Goal: Task Accomplishment & Management: Use online tool/utility

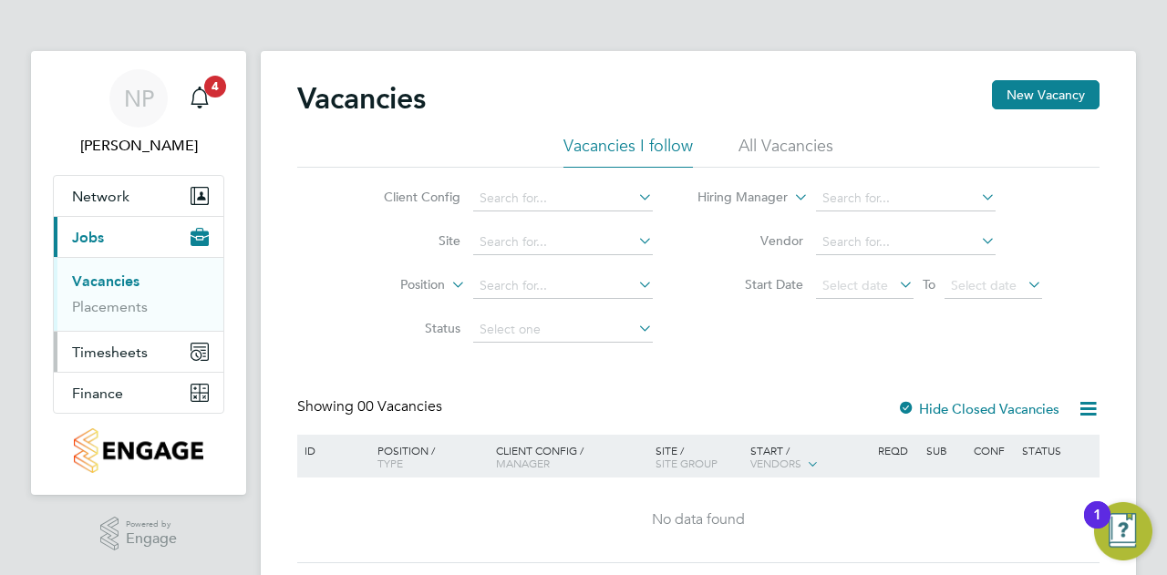
click at [121, 354] on span "Timesheets" at bounding box center [110, 352] width 76 height 17
click at [128, 322] on link "Timesheets" at bounding box center [110, 322] width 76 height 17
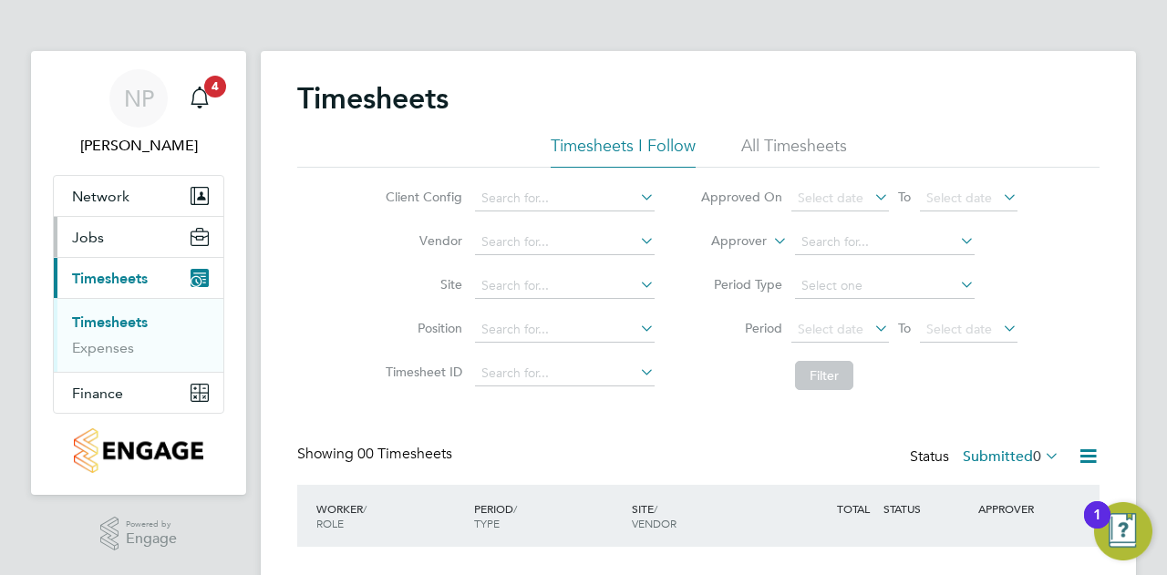
click at [144, 243] on button "Jobs" at bounding box center [139, 237] width 170 height 40
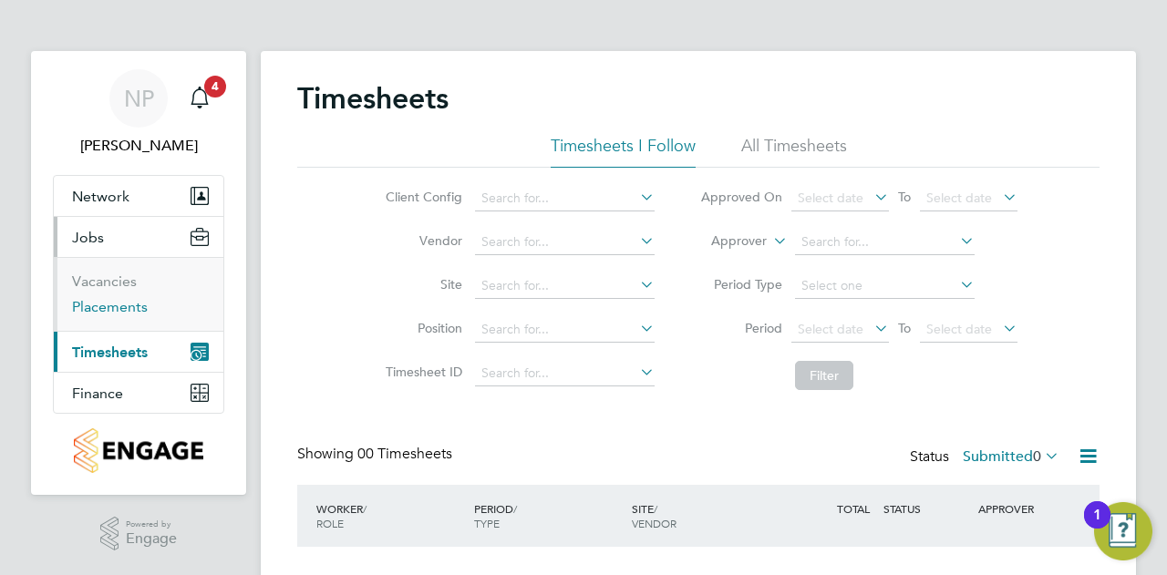
click at [129, 301] on link "Placements" at bounding box center [110, 306] width 76 height 17
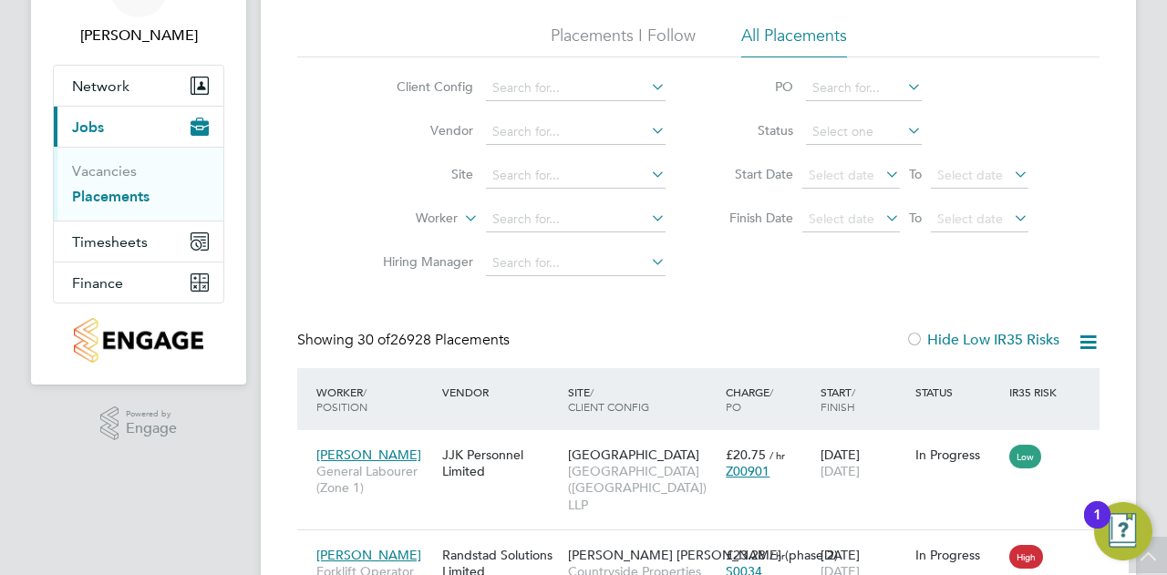
click at [1081, 347] on icon at bounding box center [1088, 342] width 23 height 23
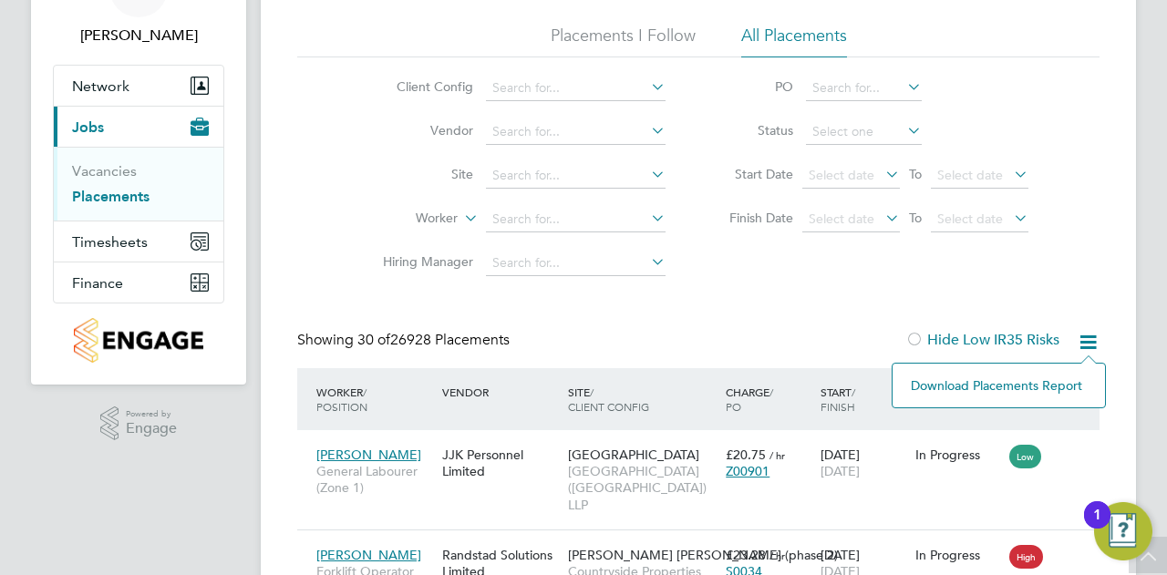
click at [1042, 391] on li "Download Placements Report" at bounding box center [999, 386] width 194 height 26
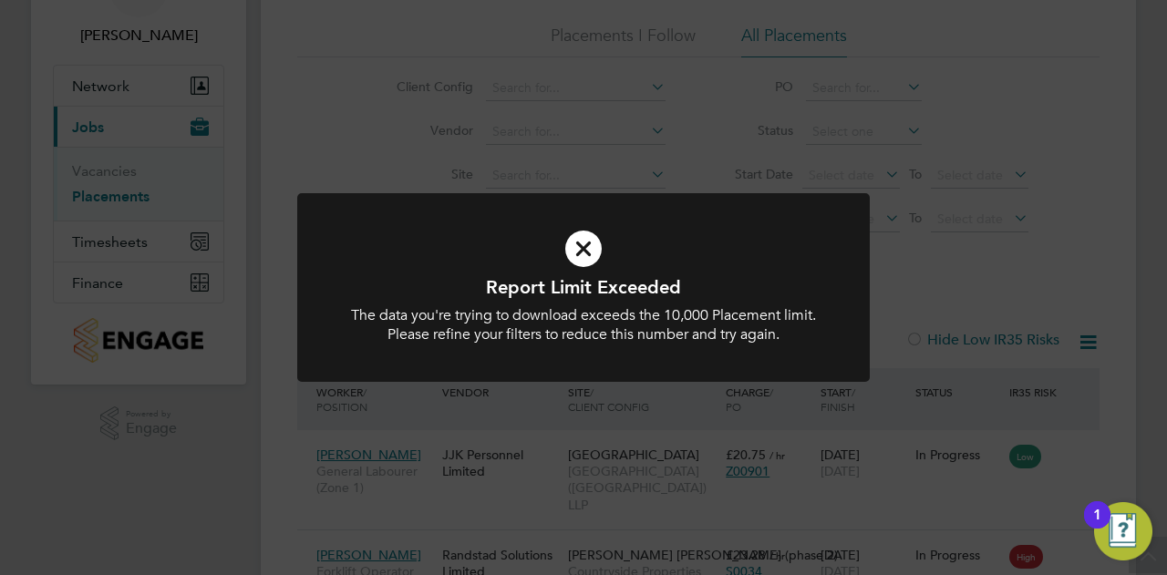
click at [719, 155] on div "Report Limit Exceeded The data you're trying to download exceeds the 10,000 Pla…" at bounding box center [583, 287] width 1167 height 575
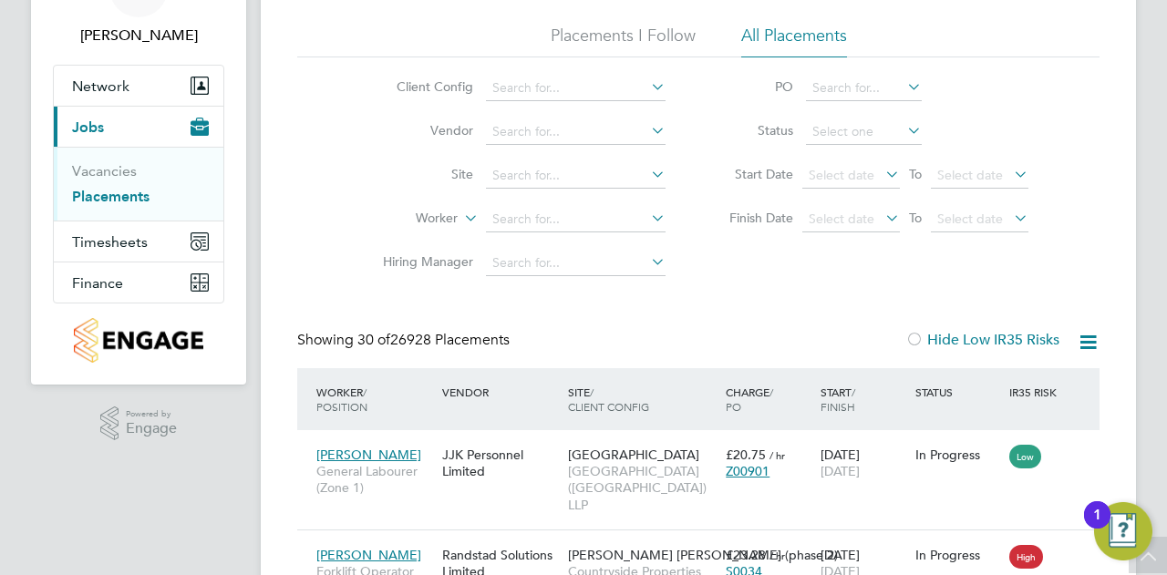
click at [647, 87] on icon at bounding box center [647, 87] width 0 height 26
click at [697, 72] on li "PO" at bounding box center [869, 89] width 363 height 44
click at [647, 176] on icon at bounding box center [647, 174] width 0 height 26
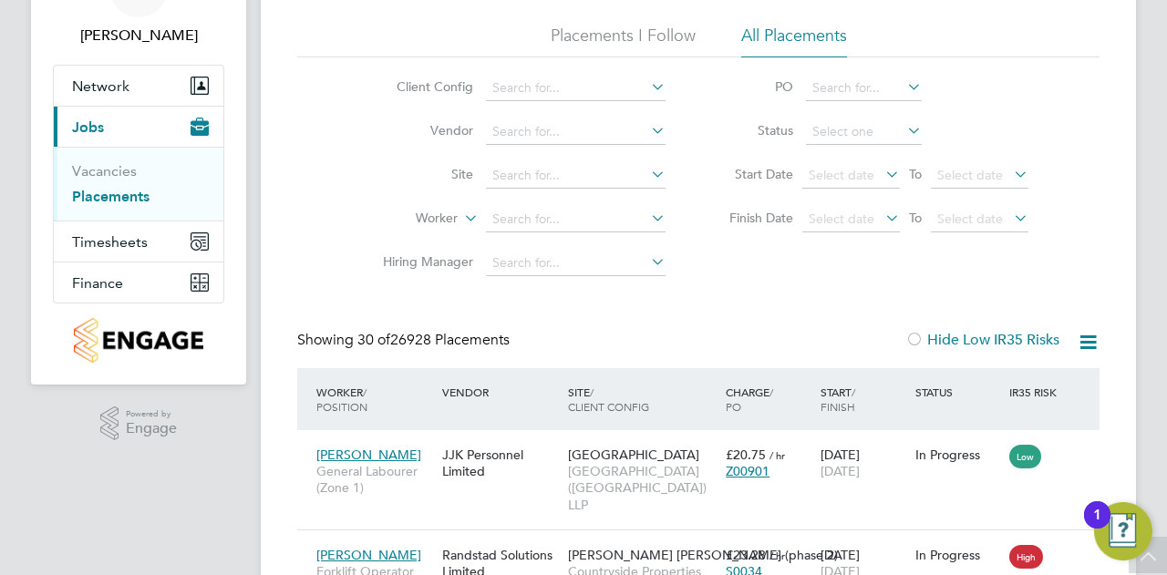
click at [660, 36] on li "Placements I Follow" at bounding box center [623, 41] width 145 height 33
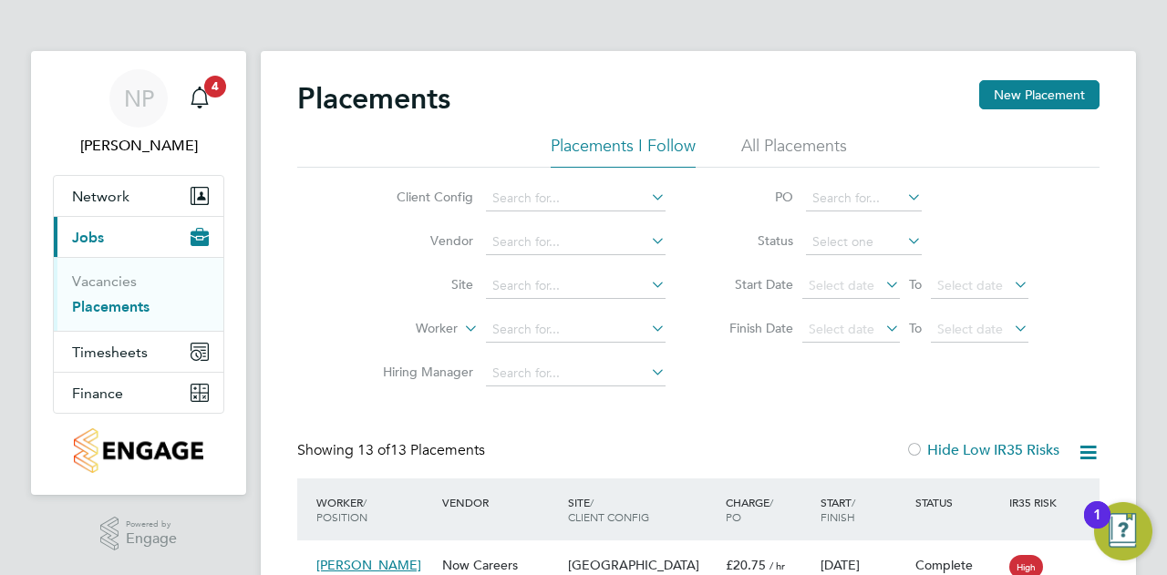
click at [773, 155] on li "All Placements" at bounding box center [794, 151] width 106 height 33
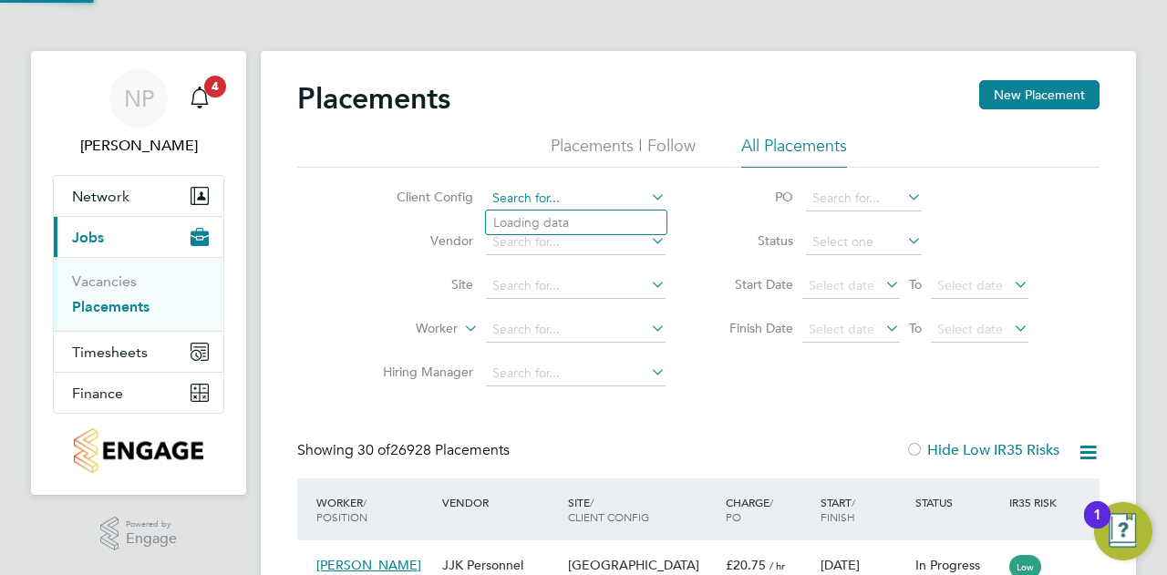
click at [658, 207] on input at bounding box center [576, 199] width 180 height 26
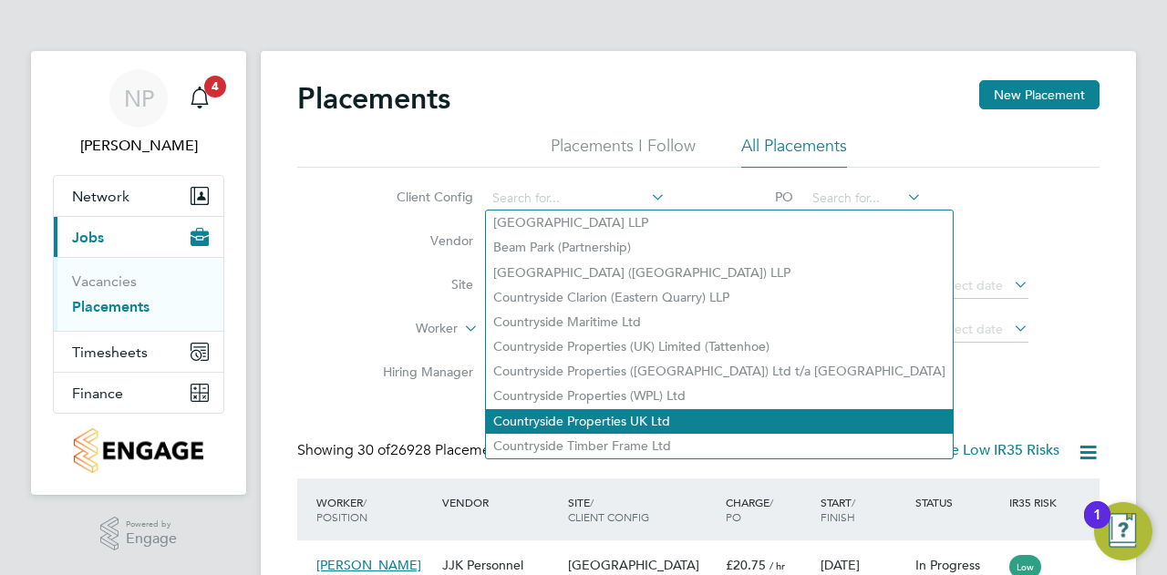
click at [616, 422] on li "Countryside Properties UK Ltd" at bounding box center [719, 421] width 467 height 25
type input "Countryside Properties UK Ltd"
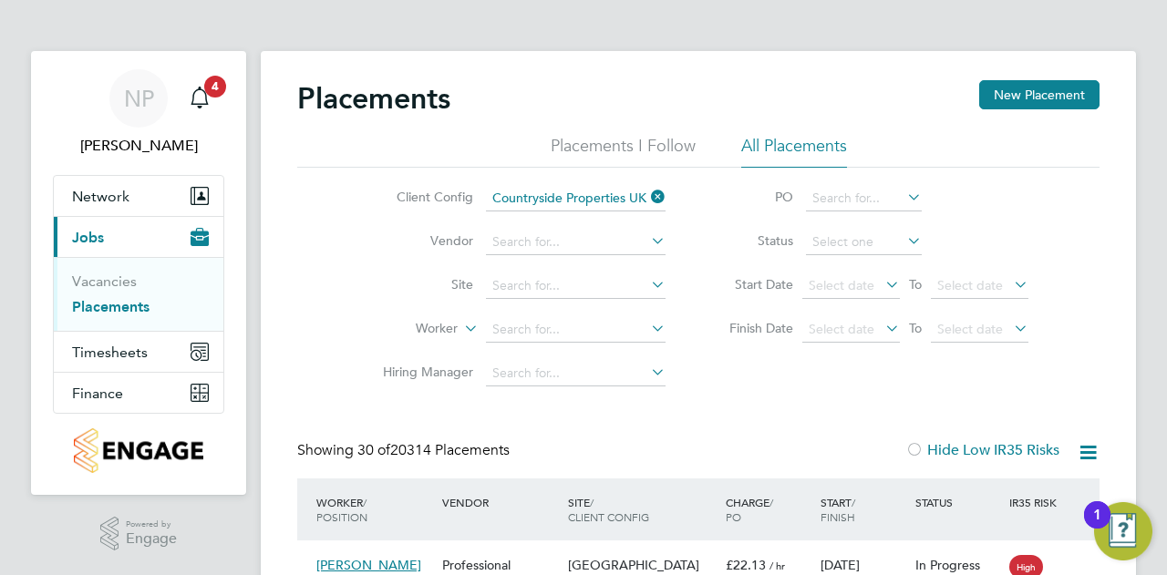
click at [647, 200] on icon at bounding box center [647, 197] width 0 height 26
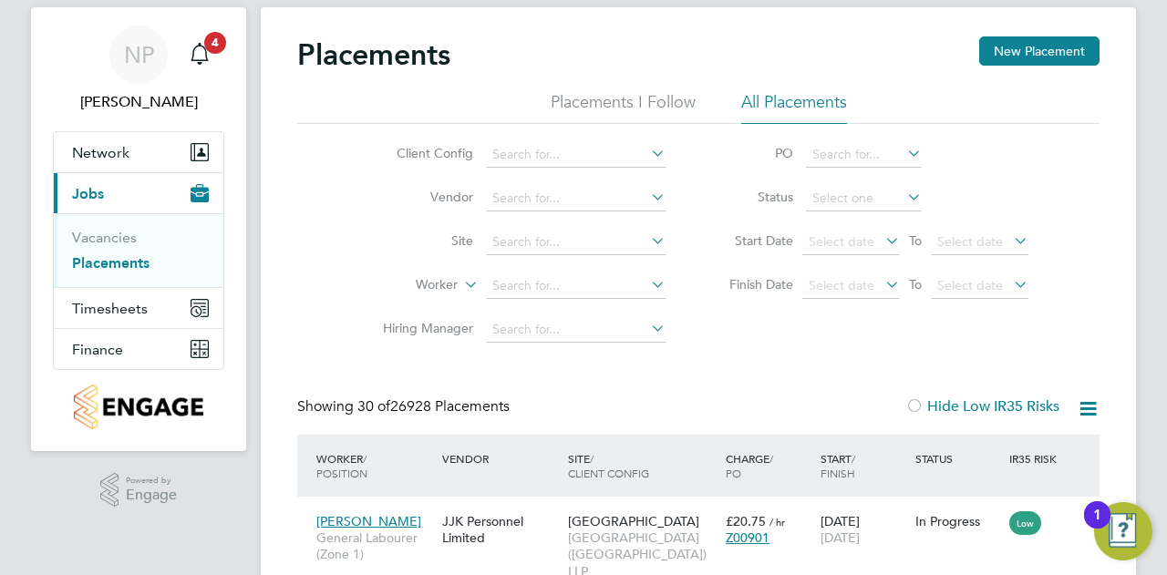
click at [658, 358] on li "Countryside Properties (WPL) Ltd" at bounding box center [719, 352] width 467 height 25
type input "Countryside Properties (WPL) Ltd"
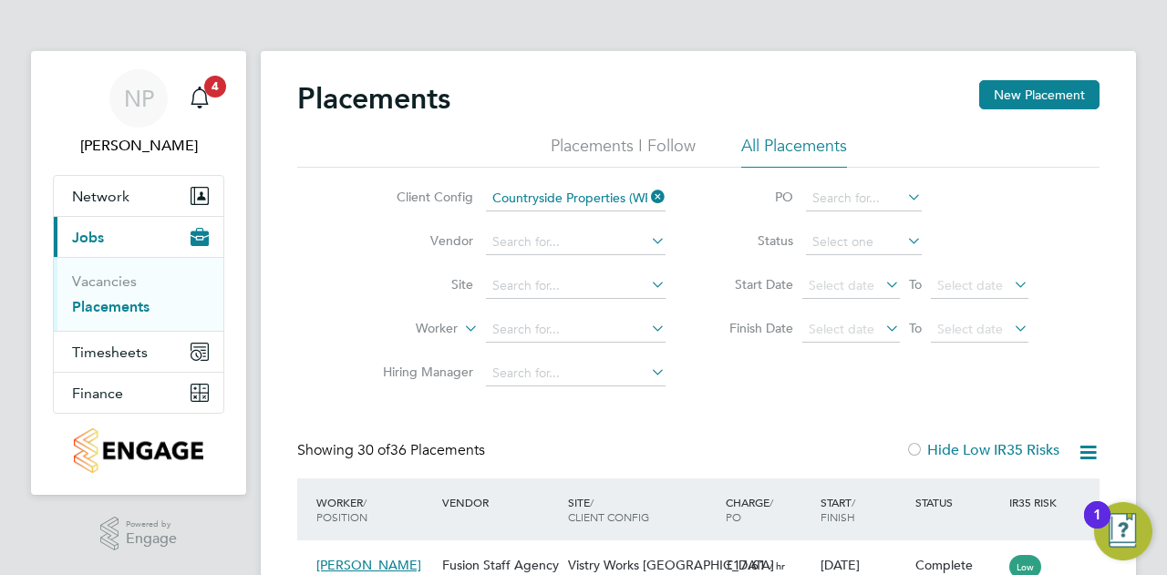
click at [647, 194] on icon at bounding box center [647, 197] width 0 height 26
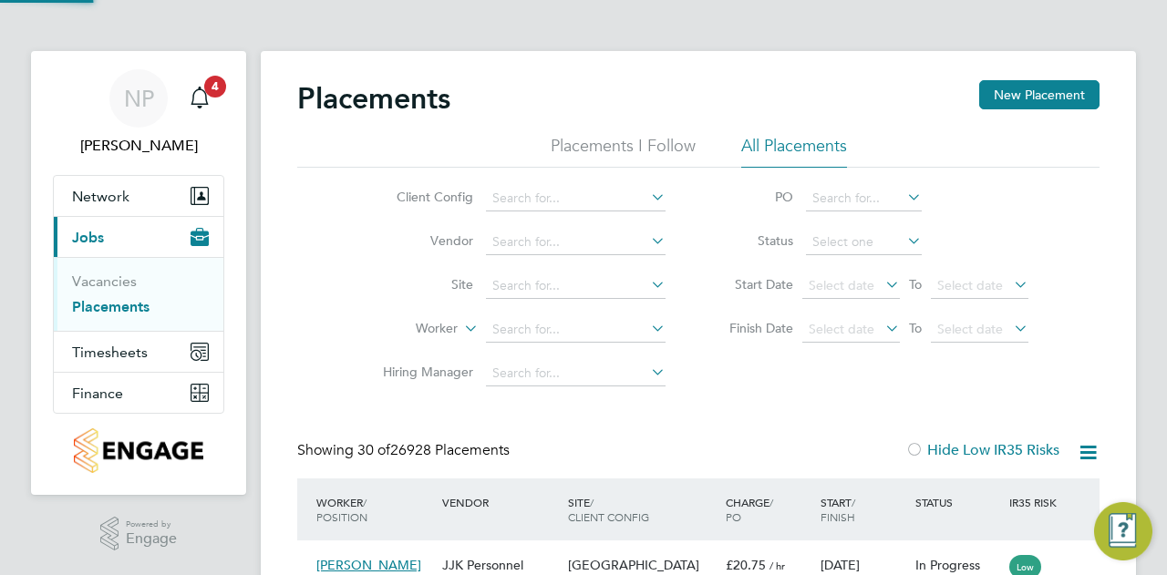
click at [647, 194] on icon at bounding box center [647, 197] width 0 height 26
click at [647, 193] on icon at bounding box center [647, 197] width 0 height 26
click at [588, 419] on li "Countryside Properties UK Ltd" at bounding box center [719, 421] width 467 height 25
type input "Countryside Properties UK Ltd"
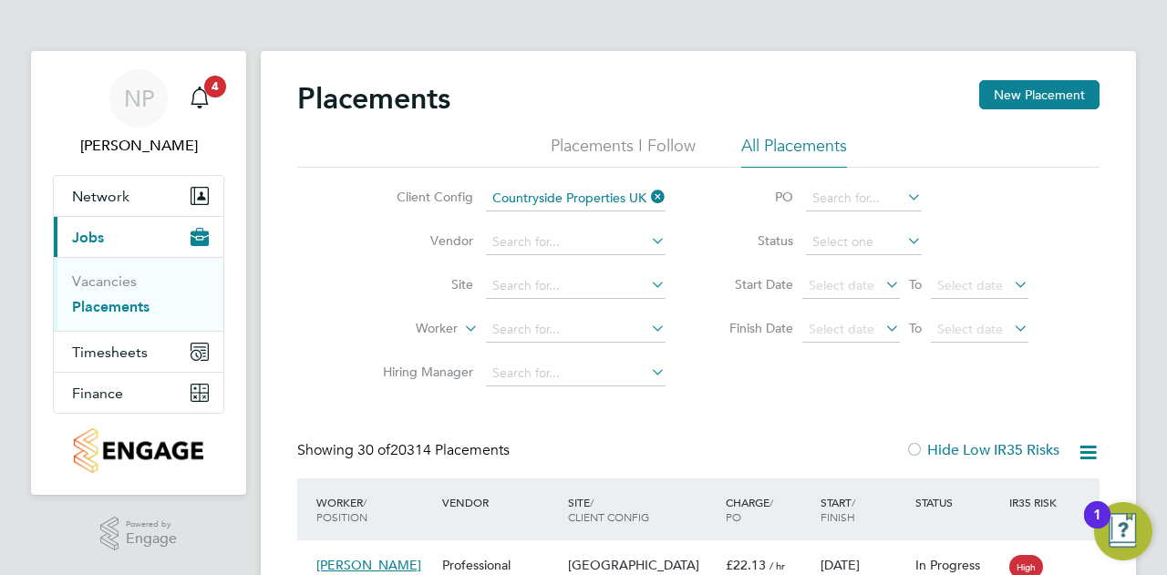
click at [904, 243] on icon at bounding box center [904, 241] width 0 height 26
click at [904, 242] on icon at bounding box center [904, 241] width 0 height 26
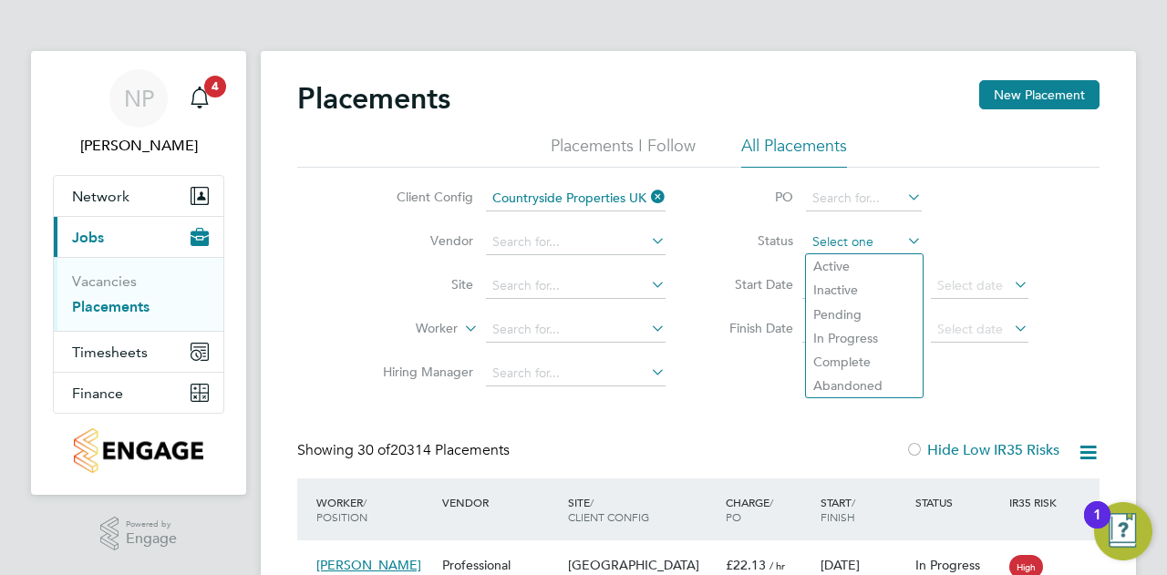
click at [888, 247] on input at bounding box center [864, 243] width 116 height 26
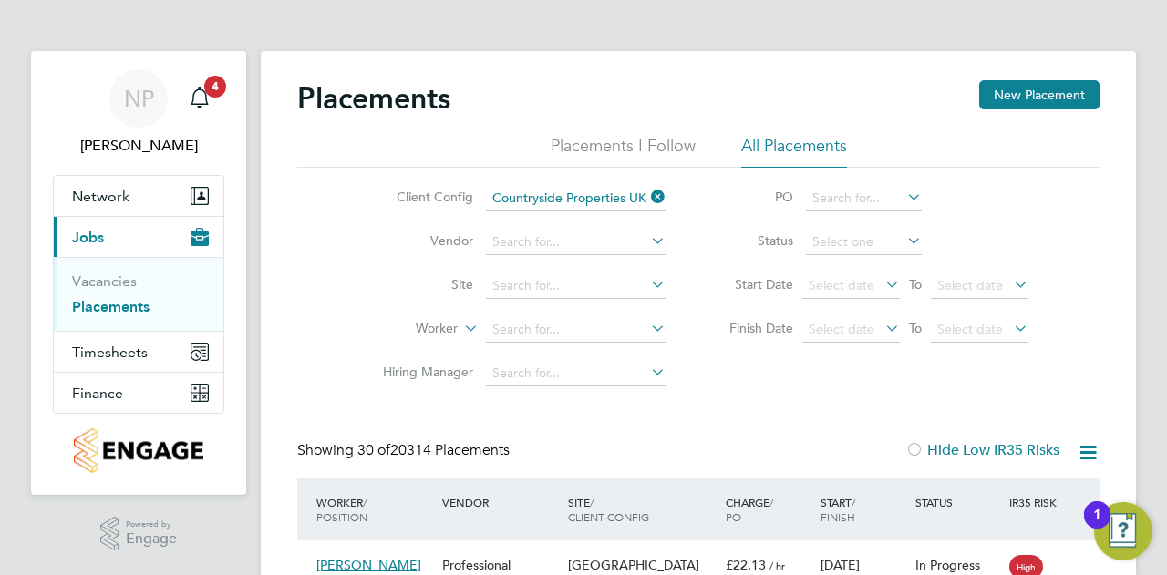
click at [873, 260] on li "Active" at bounding box center [864, 266] width 117 height 24
type input "Active"
click at [647, 190] on icon at bounding box center [647, 197] width 0 height 26
click at [1081, 448] on icon at bounding box center [1088, 452] width 23 height 23
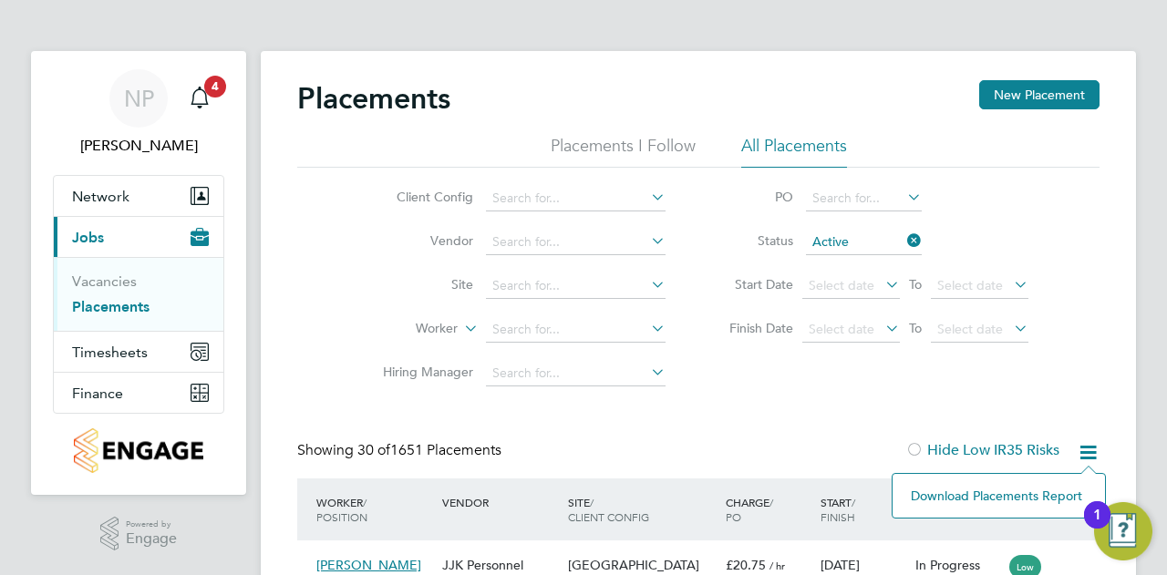
click at [1012, 502] on li "Download Placements Report" at bounding box center [999, 496] width 194 height 26
